Goal: Task Accomplishment & Management: Use online tool/utility

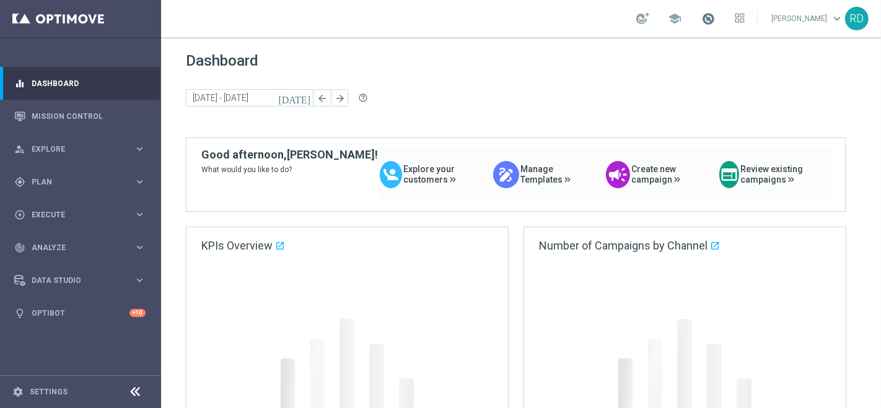
click at [702, 15] on span at bounding box center [709, 19] width 14 height 14
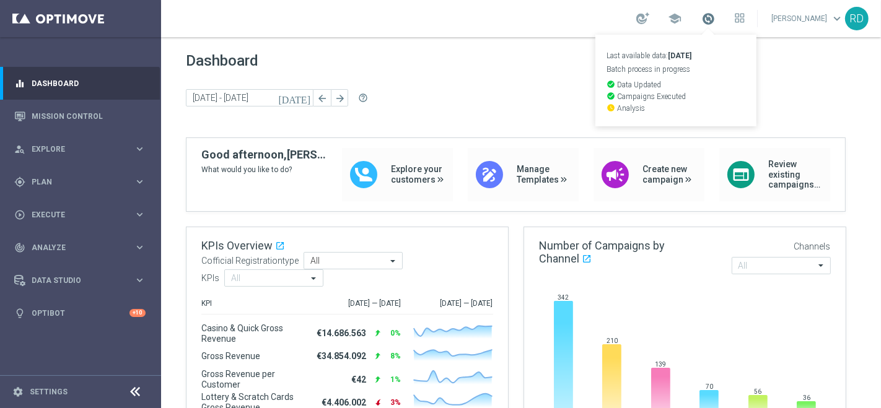
click at [702, 15] on span at bounding box center [709, 19] width 14 height 14
click at [703, 19] on span at bounding box center [709, 19] width 14 height 14
click at [702, 21] on span at bounding box center [709, 19] width 14 height 14
click at [702, 20] on span at bounding box center [709, 19] width 14 height 14
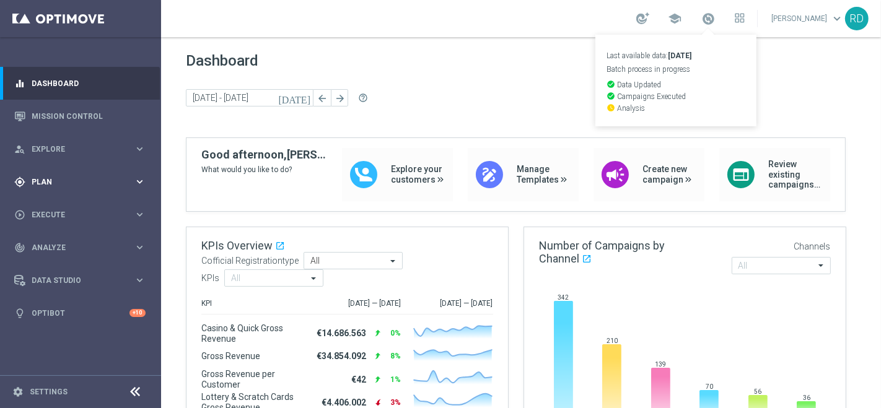
click at [40, 179] on span "Plan" at bounding box center [83, 182] width 102 height 7
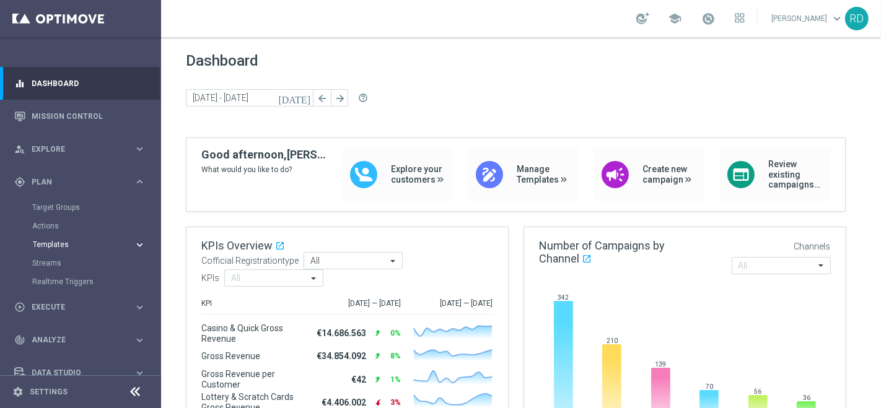
click at [51, 245] on span "Templates" at bounding box center [77, 244] width 89 height 7
click at [65, 263] on link "Optimail" at bounding box center [83, 263] width 90 height 10
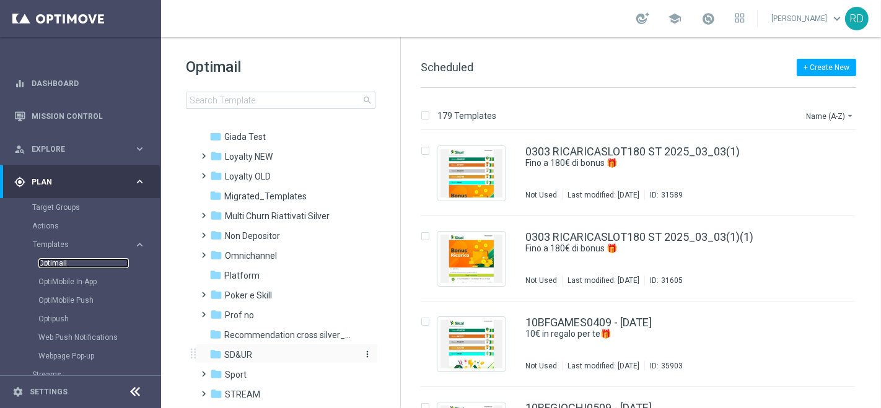
scroll to position [69, 0]
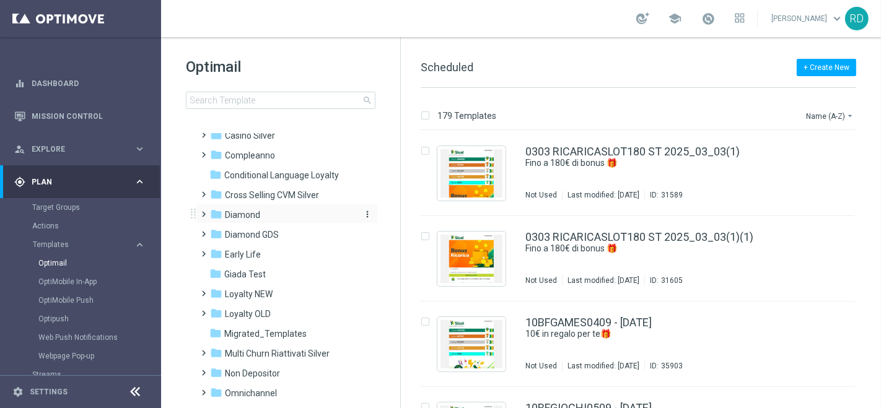
click at [244, 213] on span "Diamond" at bounding box center [242, 215] width 35 height 11
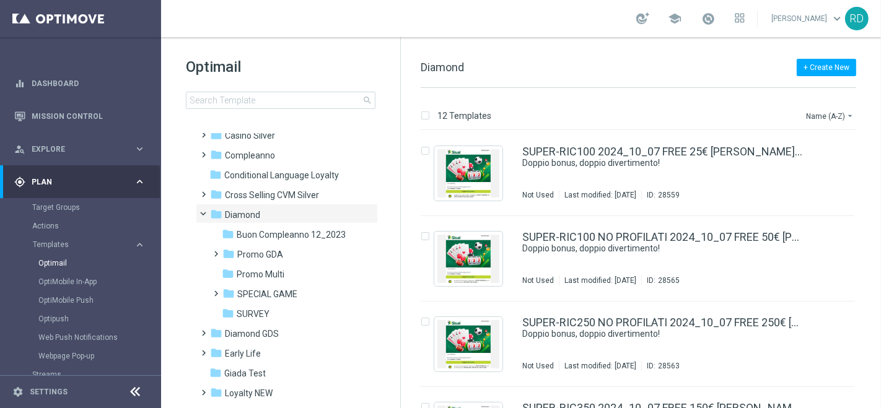
click at [244, 213] on span "Diamond" at bounding box center [242, 215] width 35 height 11
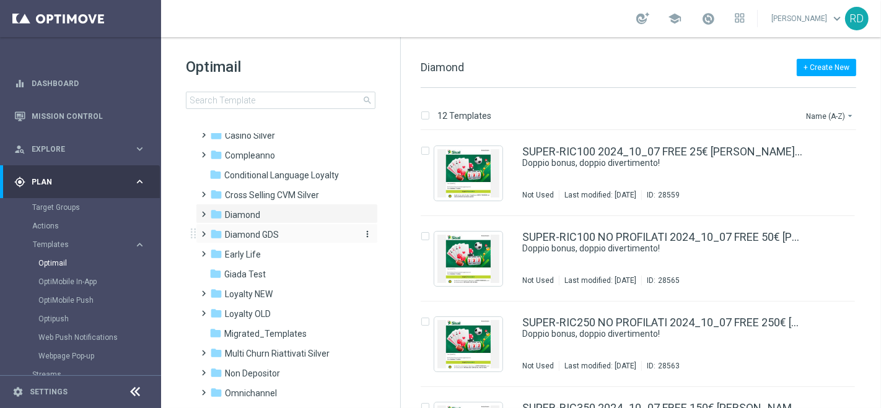
click at [242, 231] on span "Diamond GDS" at bounding box center [252, 234] width 54 height 11
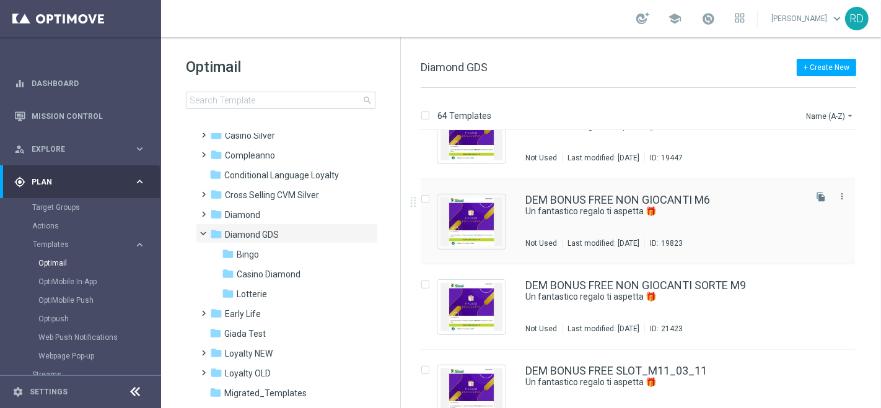
scroll to position [482, 0]
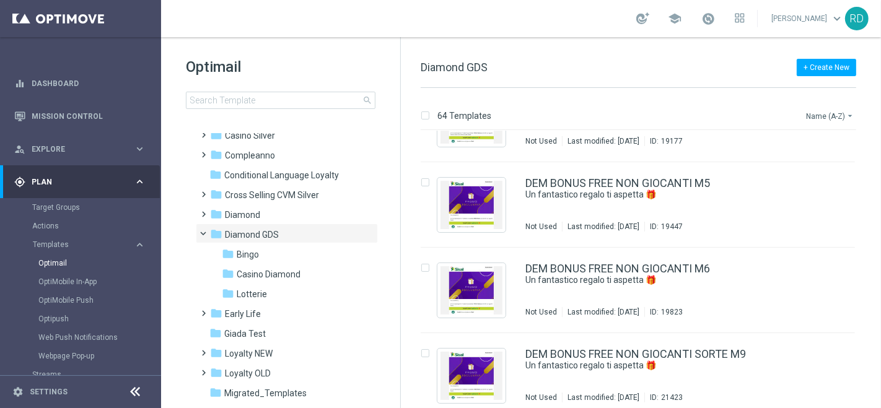
click at [836, 117] on button "Name (A-Z) arrow_drop_down" at bounding box center [830, 115] width 51 height 15
click at [810, 167] on span "Date Modified (Newest)" at bounding box center [808, 171] width 83 height 9
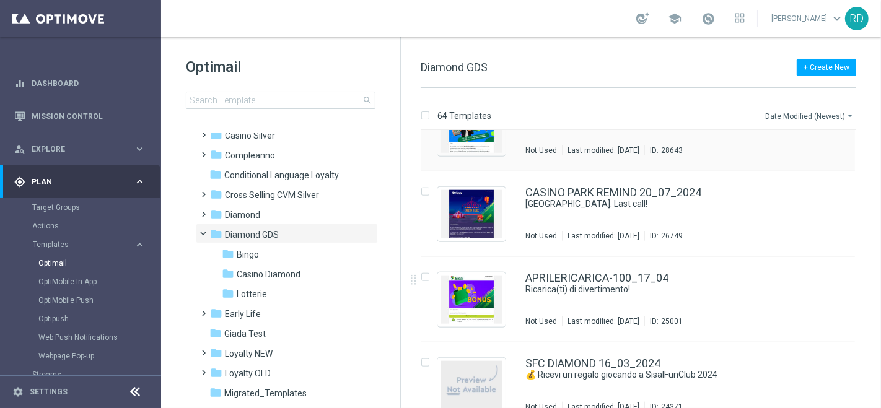
scroll to position [1309, 0]
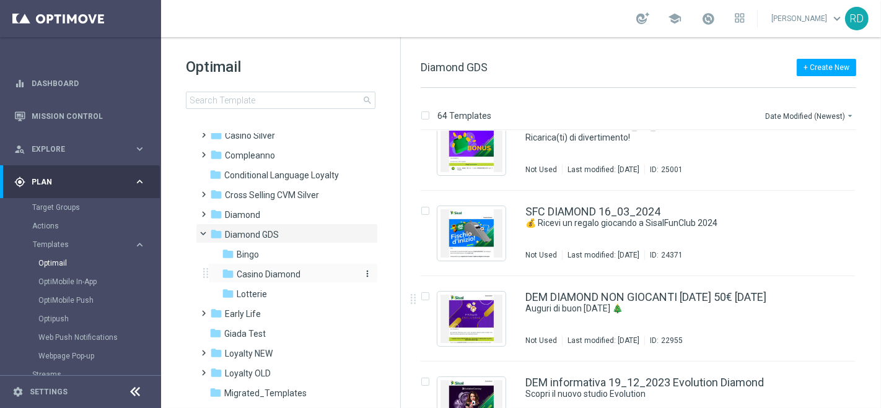
click at [269, 276] on span "Casino Diamond" at bounding box center [269, 274] width 64 height 11
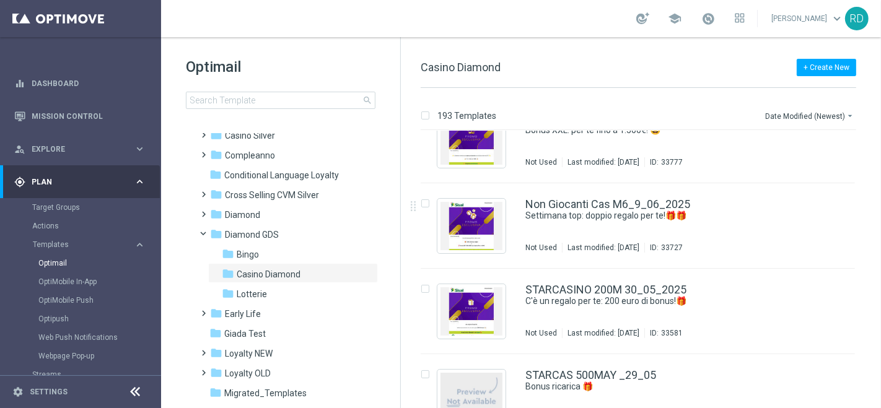
scroll to position [1928, 0]
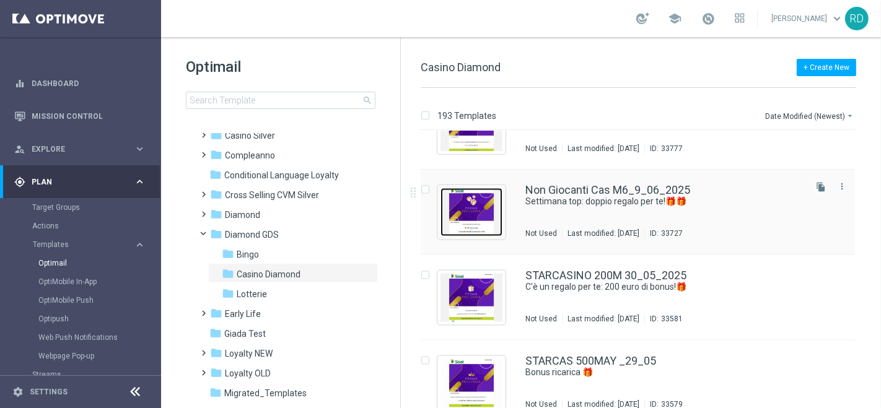
click at [467, 213] on img "Press SPACE to select this row." at bounding box center [472, 212] width 62 height 48
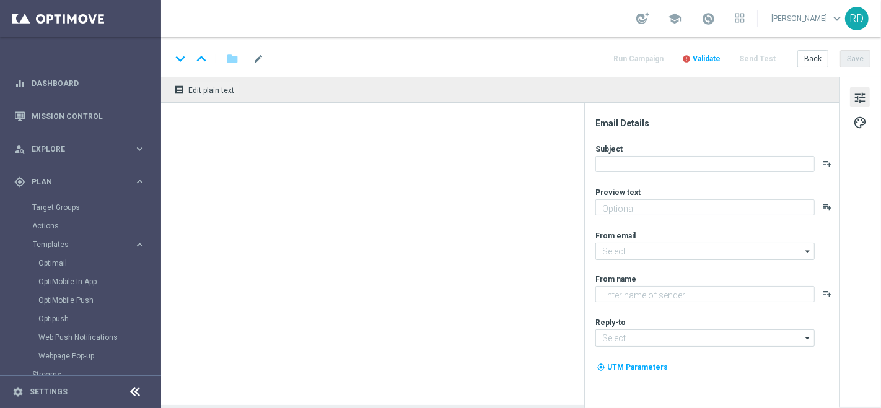
type textarea "Scopri cosa ti abbiamo riservato!"
type input "giochi@comunicazioni.sisal.it"
type textarea "Sisal Vip"
type input "teamvip@sisal.it"
